Goal: Answer question/provide support: Share knowledge or assist other users

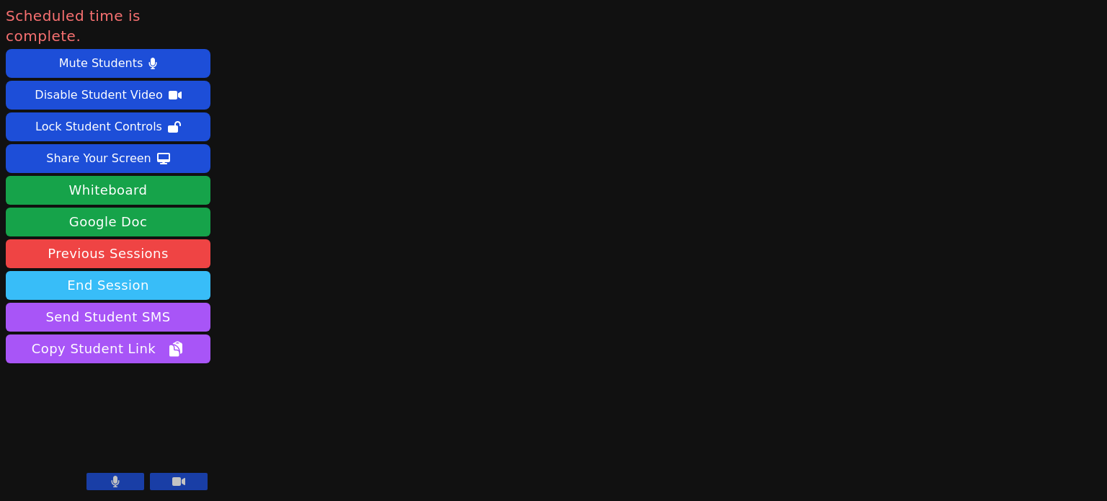
click at [116, 271] on button "End Session" at bounding box center [108, 285] width 205 height 29
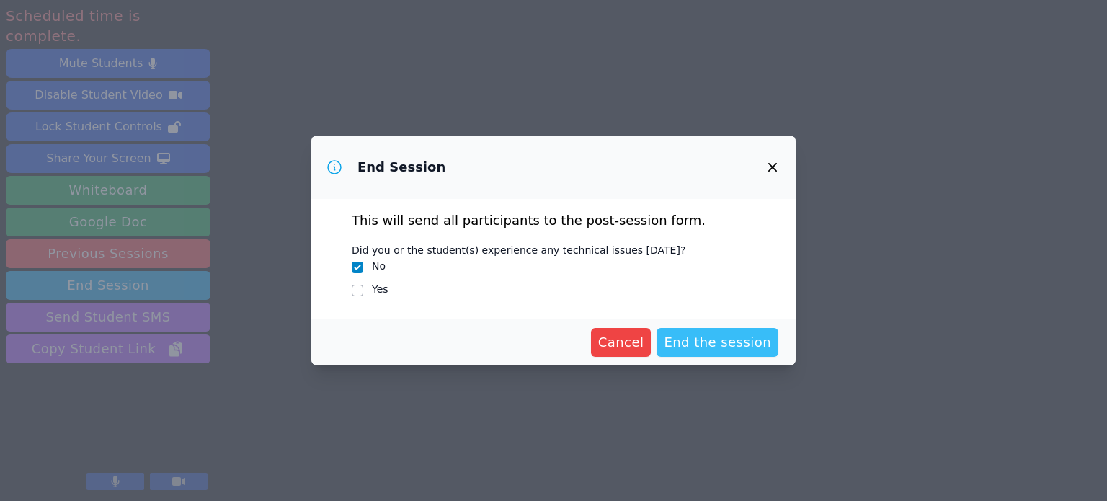
click at [721, 345] on span "End the session" at bounding box center [717, 342] width 107 height 20
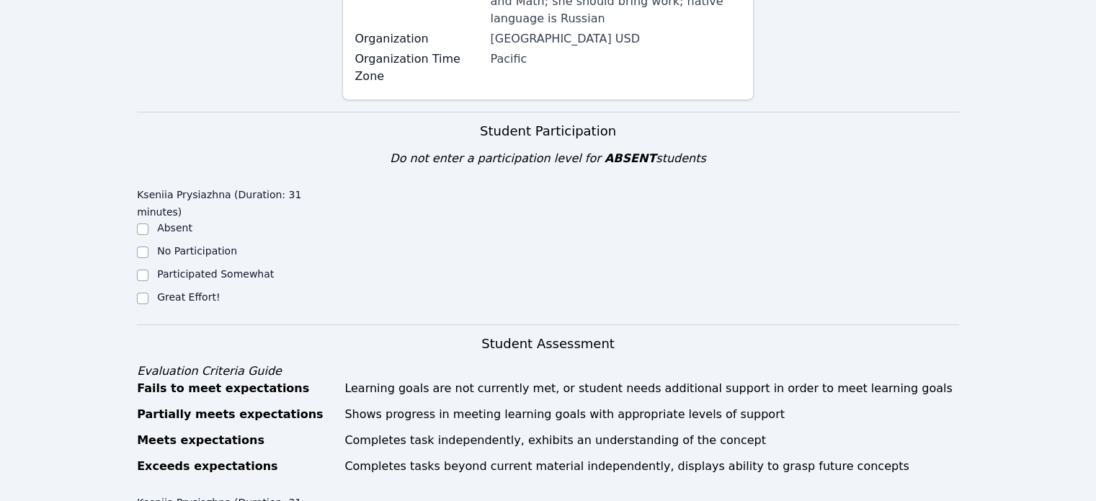
scroll to position [271, 0]
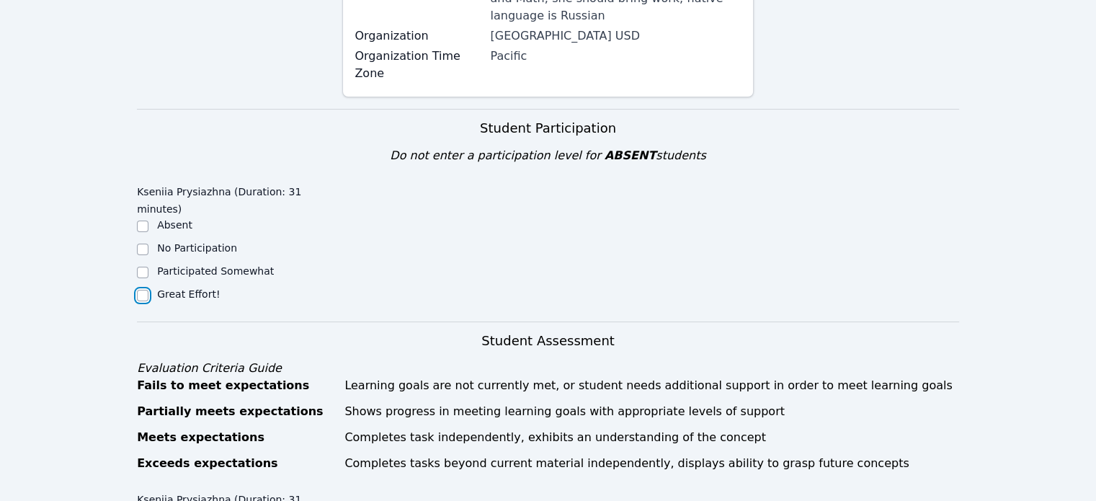
click at [147, 290] on input "Great Effort!" at bounding box center [143, 296] width 12 height 12
checkbox input "true"
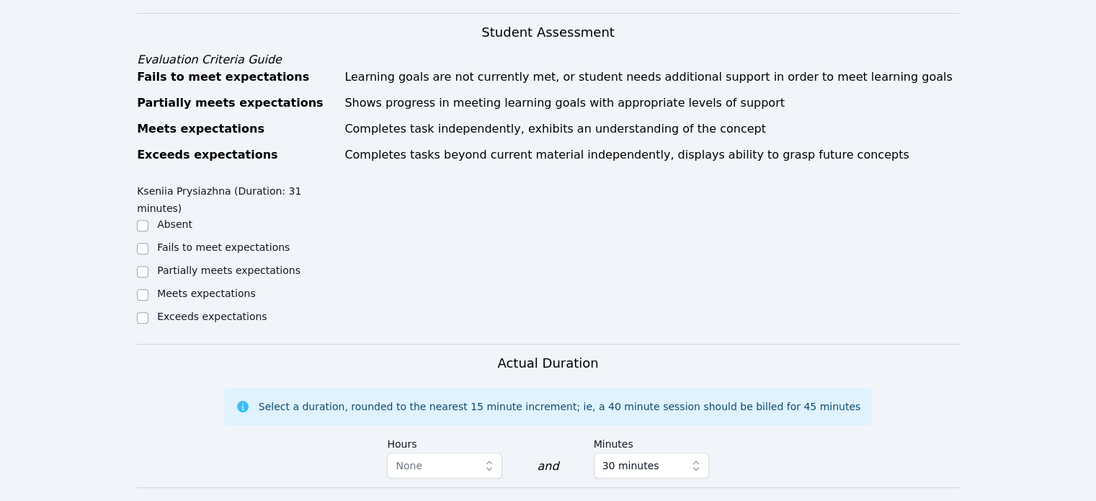
scroll to position [590, 0]
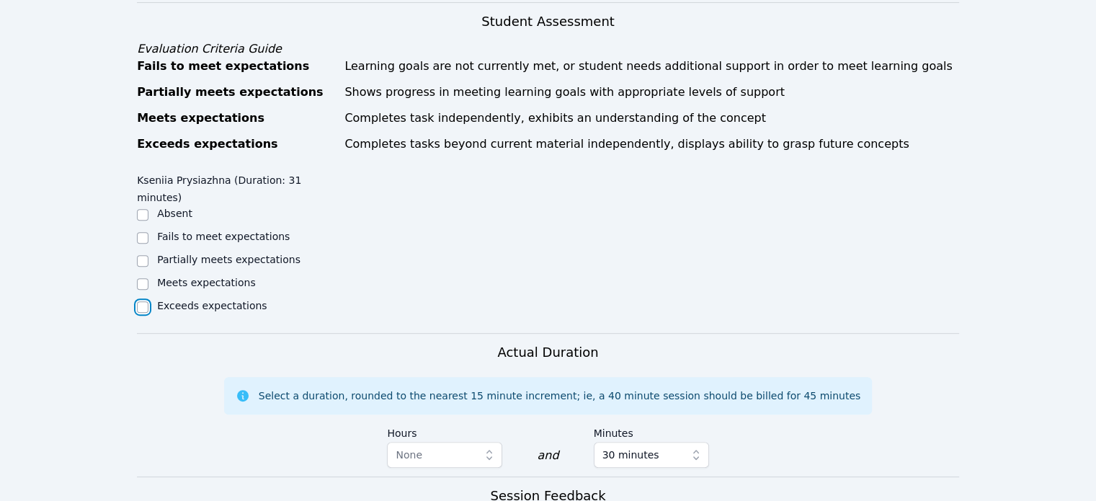
click at [144, 301] on input "Exceeds expectations" at bounding box center [143, 307] width 12 height 12
checkbox input "true"
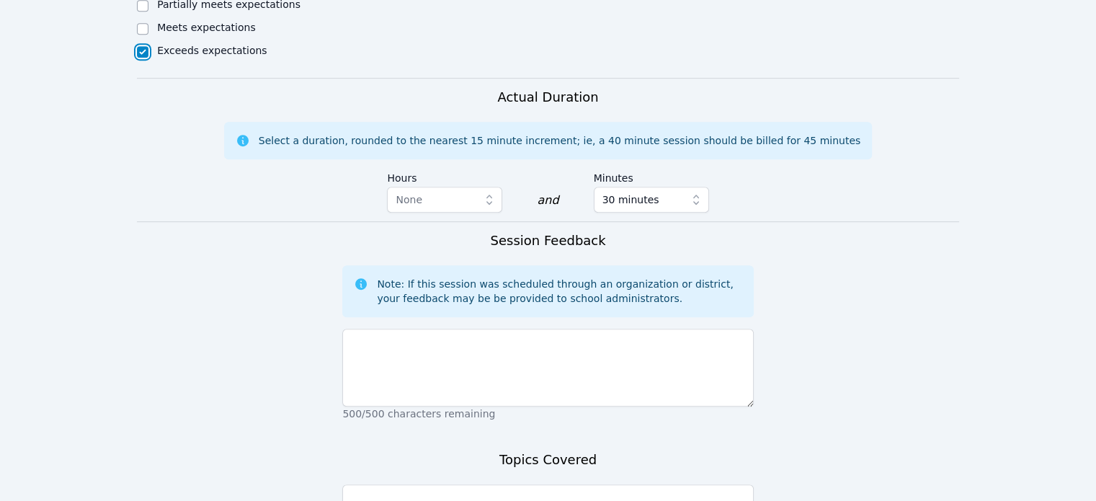
scroll to position [858, 0]
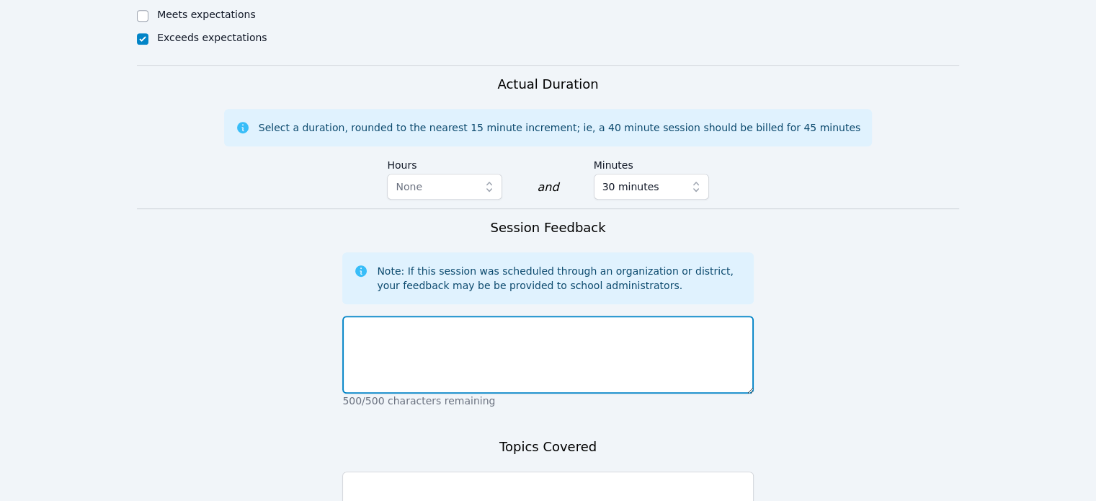
click at [578, 316] on textarea at bounding box center [547, 355] width 411 height 78
type textarea "Low noise [DATE], pleasure to work with the student"
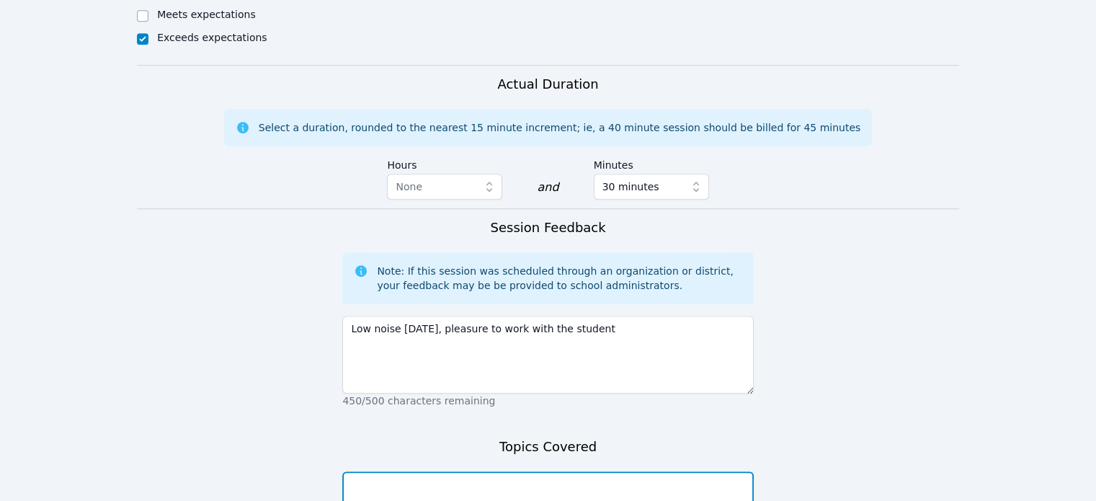
click at [709, 471] on textarea at bounding box center [547, 510] width 411 height 78
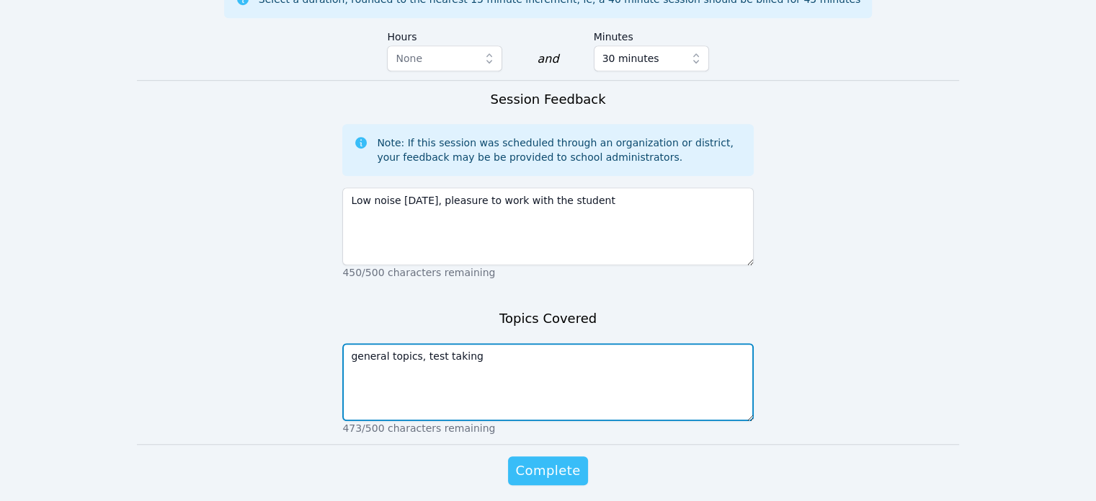
type textarea "general topics, test taking"
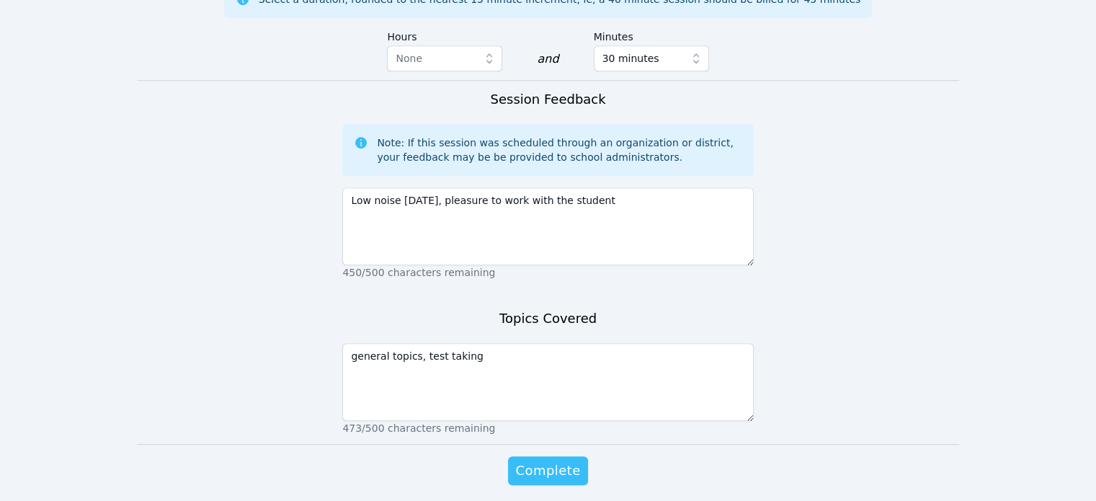
click at [543, 460] on span "Complete" at bounding box center [547, 470] width 65 height 20
